Goal: Navigation & Orientation: Find specific page/section

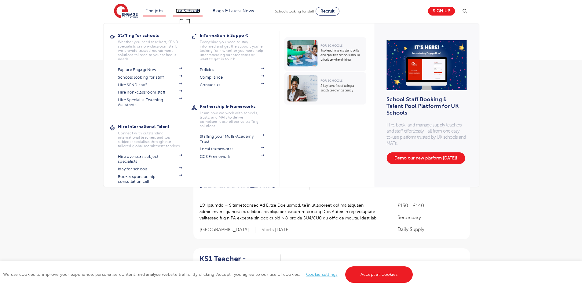
click at [187, 11] on link "For Schools" at bounding box center [188, 11] width 24 height 5
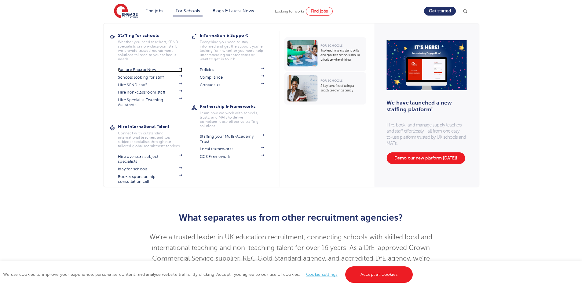
click at [152, 71] on link "Explore EngageNow" at bounding box center [150, 69] width 64 height 5
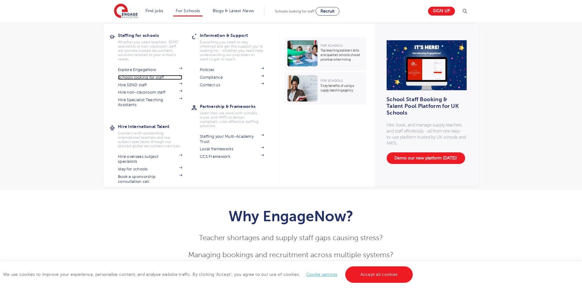
click at [155, 77] on link "Schools looking for staff" at bounding box center [150, 77] width 64 height 5
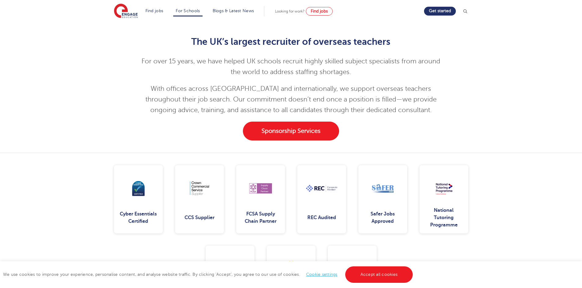
scroll to position [427, 0]
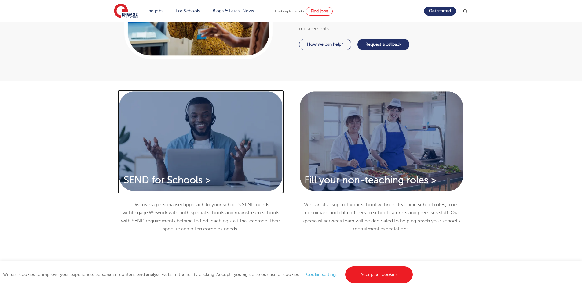
click at [177, 156] on img at bounding box center [201, 142] width 166 height 104
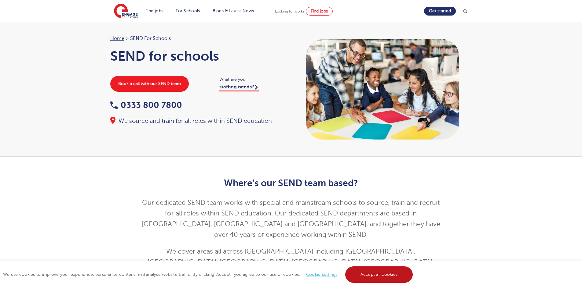
click at [396, 271] on link "Accept all cookies" at bounding box center [379, 275] width 68 height 16
